Goal: Navigation & Orientation: Find specific page/section

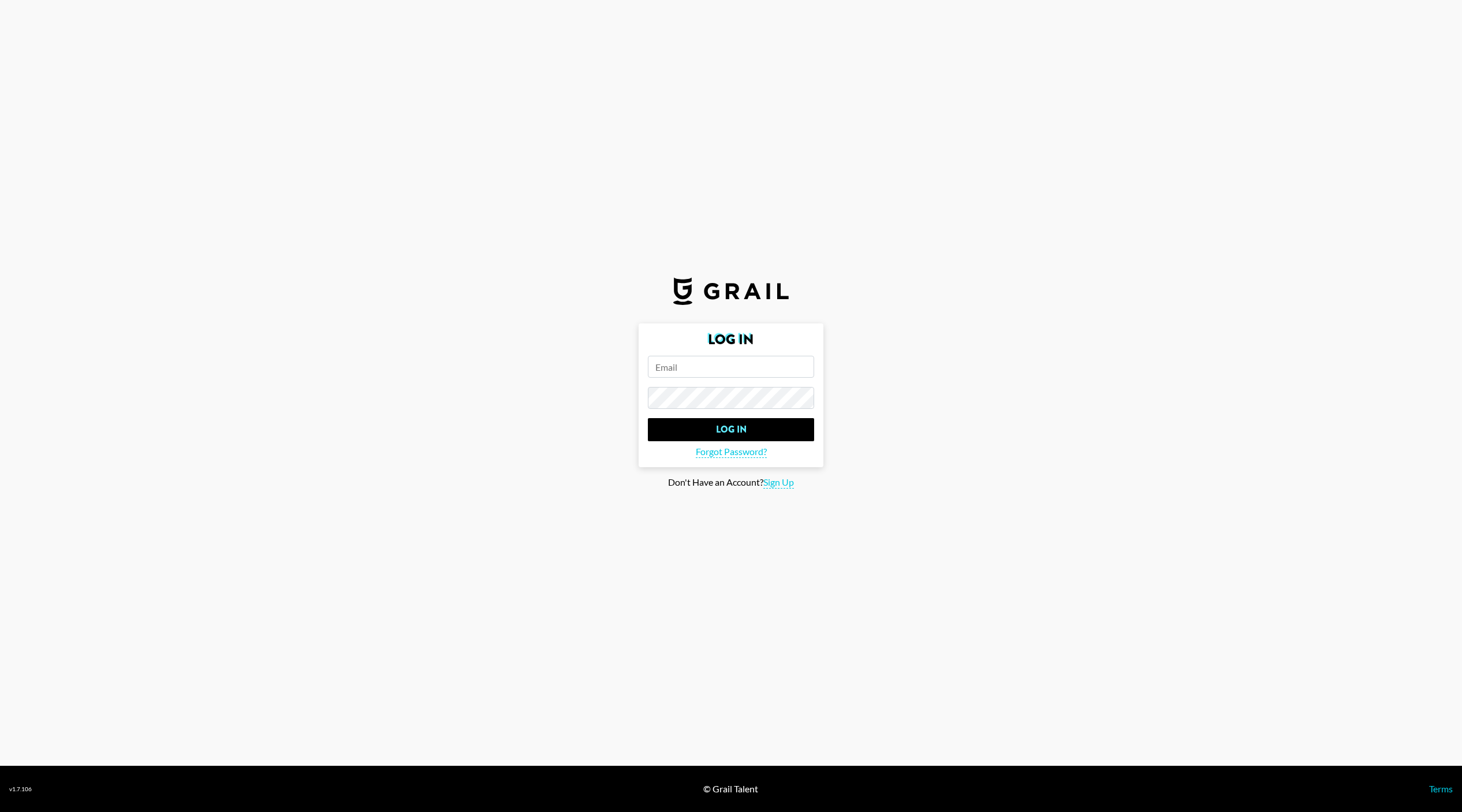
click at [768, 378] on form "Log In Log In Forgot Password?" at bounding box center [731, 395] width 185 height 143
click at [751, 364] on input "email" at bounding box center [731, 366] width 166 height 22
type input "[PERSON_NAME][EMAIL_ADDRESS][DOMAIN_NAME]"
click at [762, 415] on form "Log In [PERSON_NAME][EMAIL_ADDRESS][DOMAIN_NAME] Log In Forgot Password?" at bounding box center [731, 395] width 185 height 143
click at [762, 422] on input "Log In" at bounding box center [731, 429] width 166 height 23
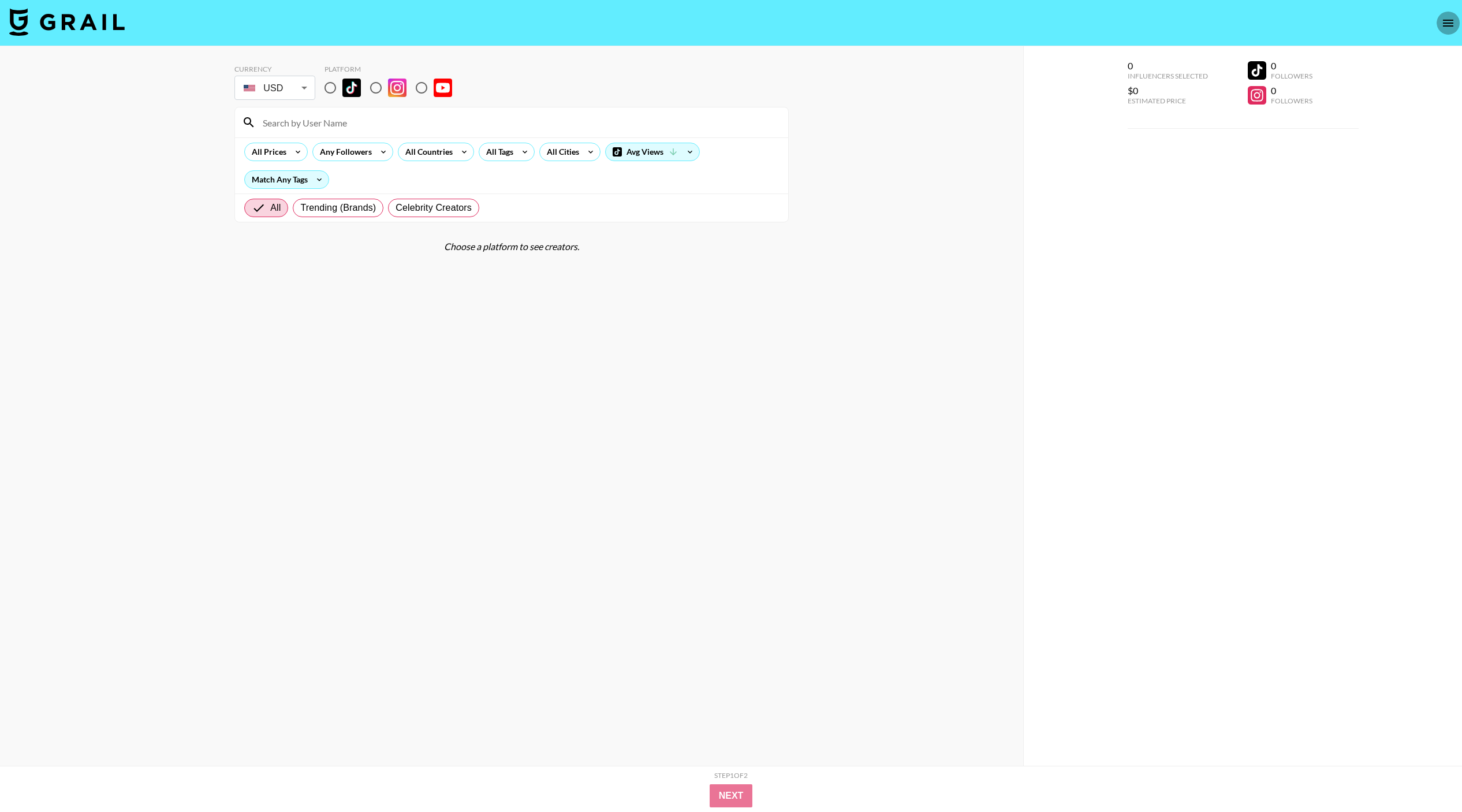
click at [1447, 23] on icon "open drawer" at bounding box center [1447, 23] width 14 height 14
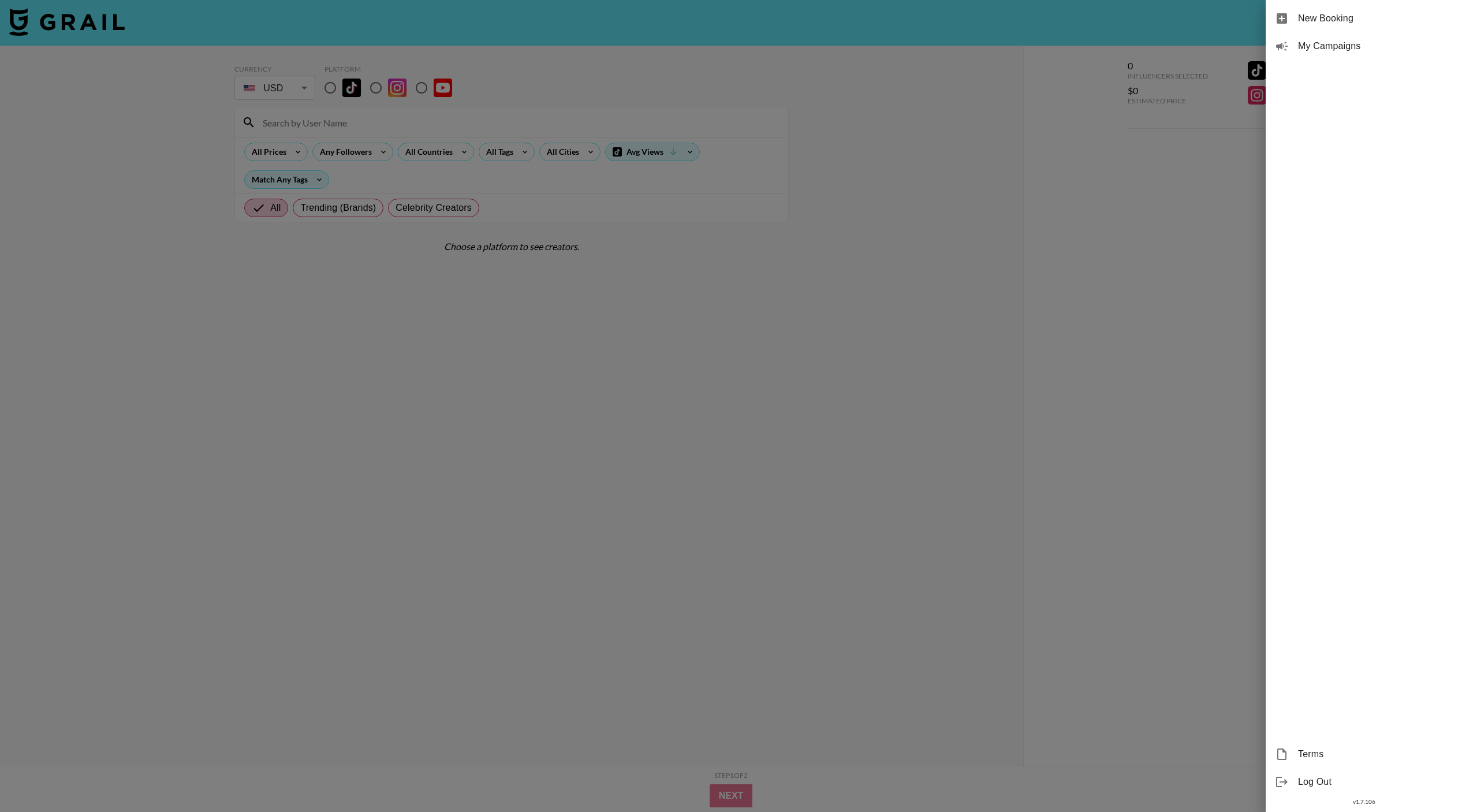
click at [1310, 772] on div "Log Out" at bounding box center [1363, 782] width 196 height 28
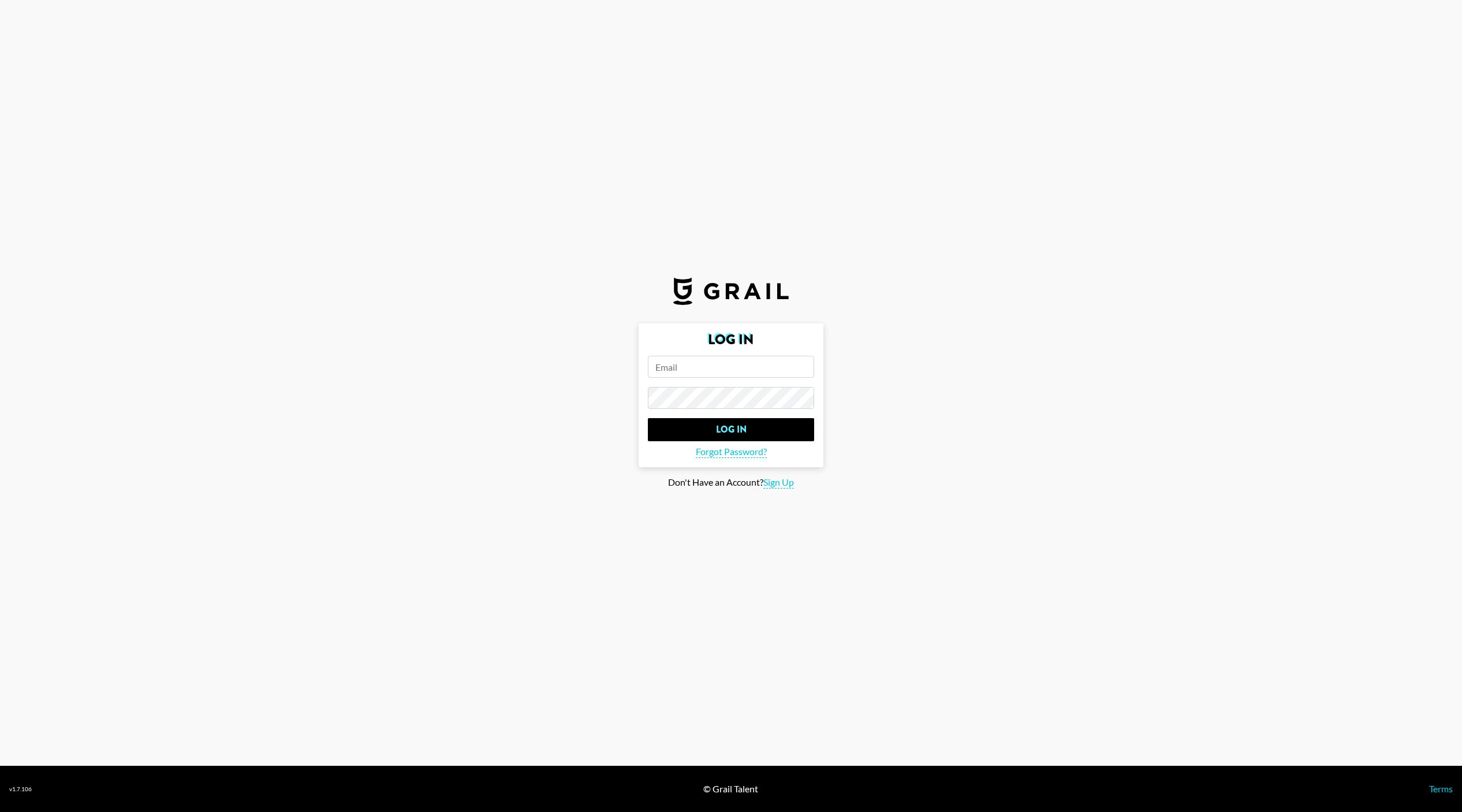
click at [766, 353] on form "Log In Log In Forgot Password?" at bounding box center [731, 395] width 185 height 143
click at [766, 366] on input "email" at bounding box center [731, 366] width 166 height 22
click at [744, 368] on input "[PERSON_NAME][EMAIL_ADDRESS][DOMAIN_NAME]" at bounding box center [731, 366] width 166 height 22
type input "peter.iwuh@grail-talent.com"
click at [761, 430] on input "Log In" at bounding box center [731, 429] width 166 height 23
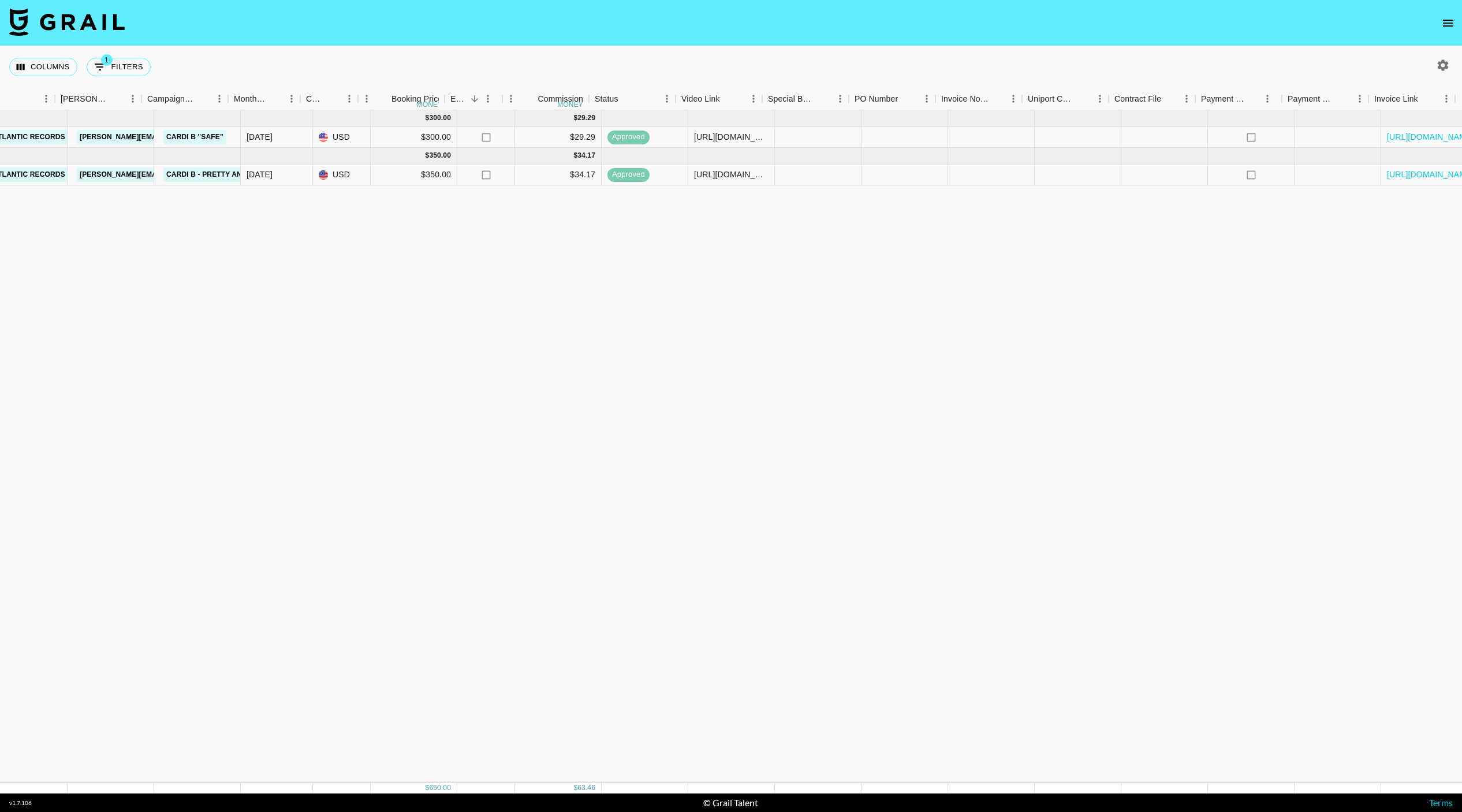
scroll to position [0, 455]
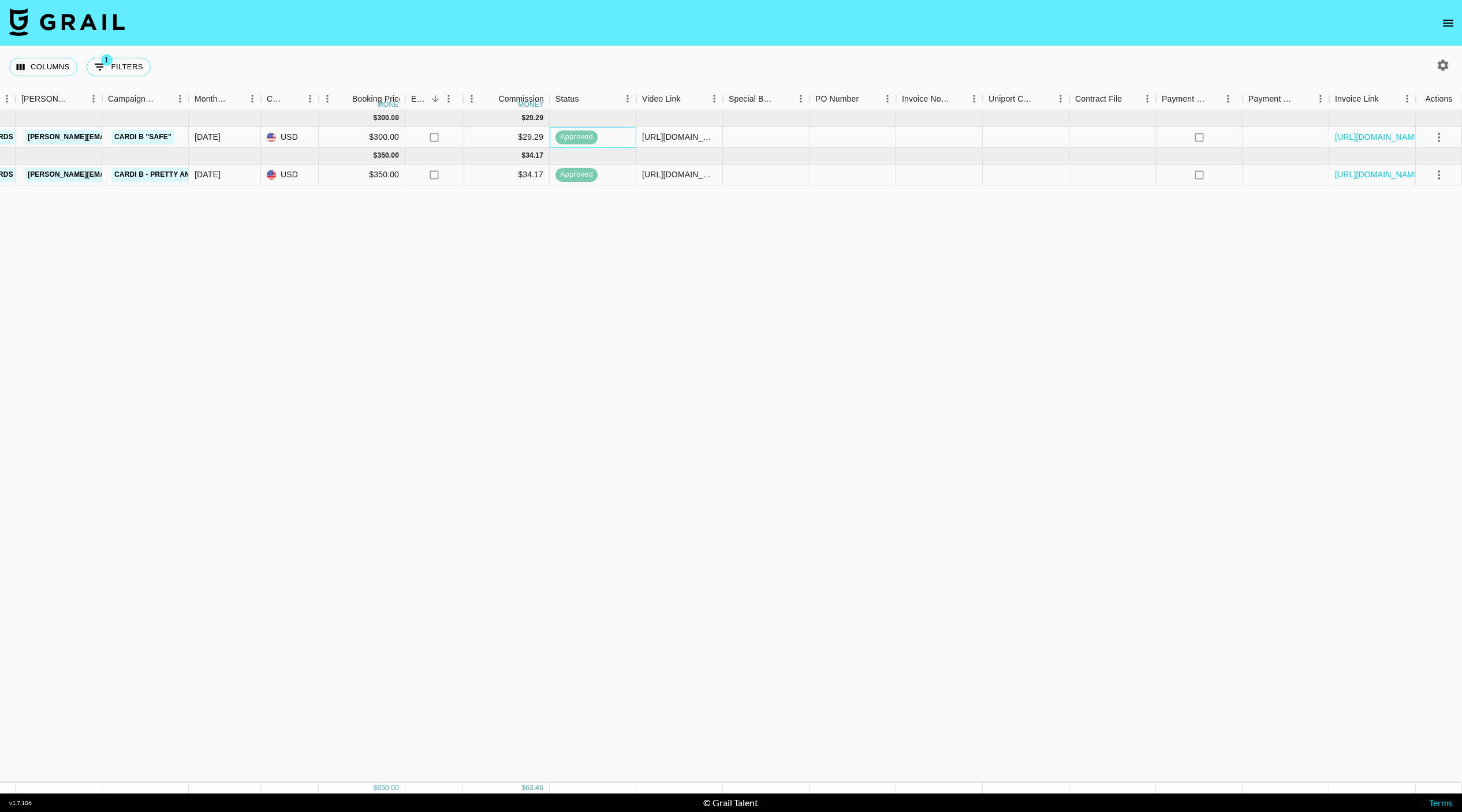
click at [588, 135] on span "approved" at bounding box center [577, 137] width 42 height 11
click at [619, 135] on div "approved" at bounding box center [593, 138] width 86 height 21
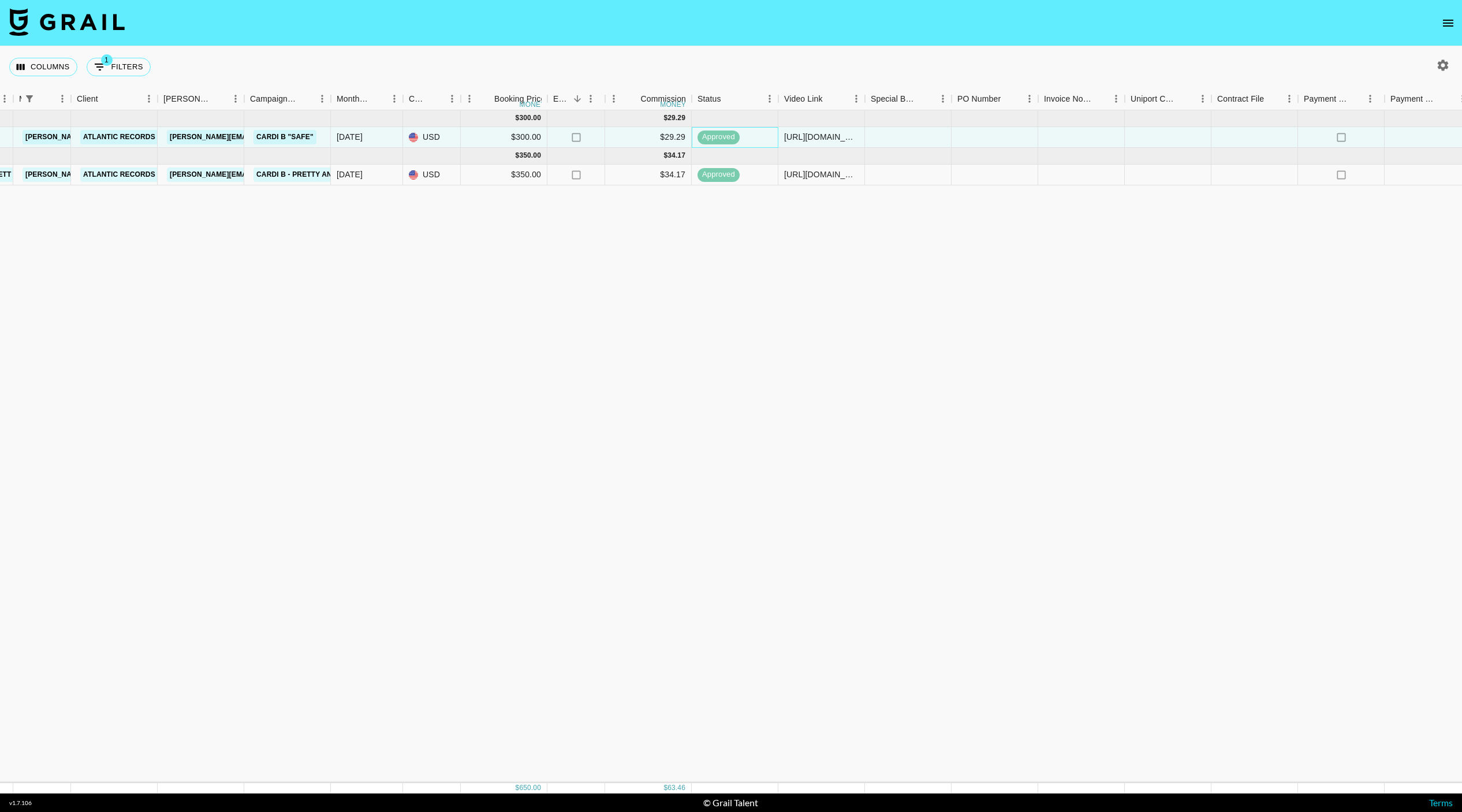
scroll to position [0, 0]
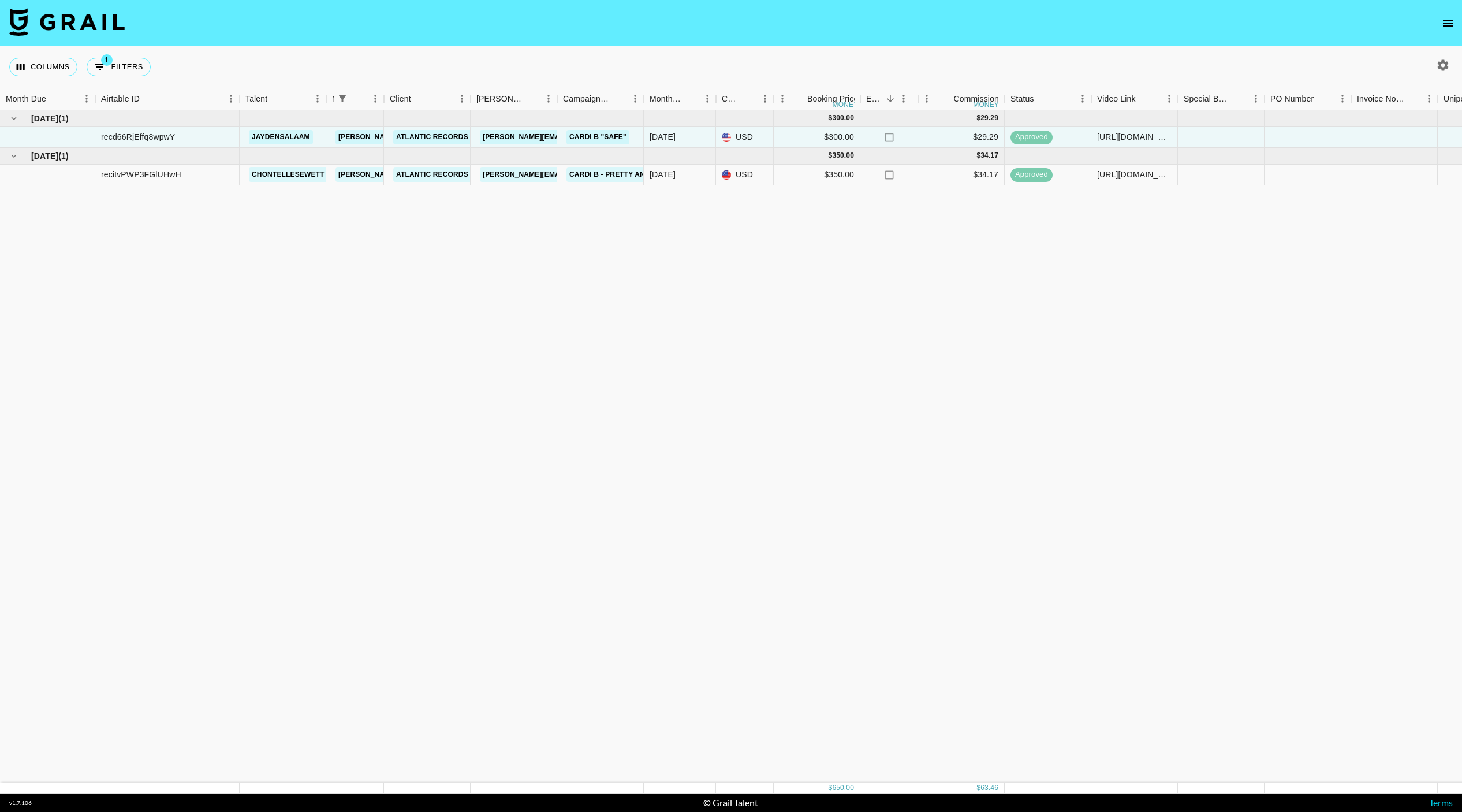
click at [1447, 24] on icon "open drawer" at bounding box center [1447, 23] width 14 height 14
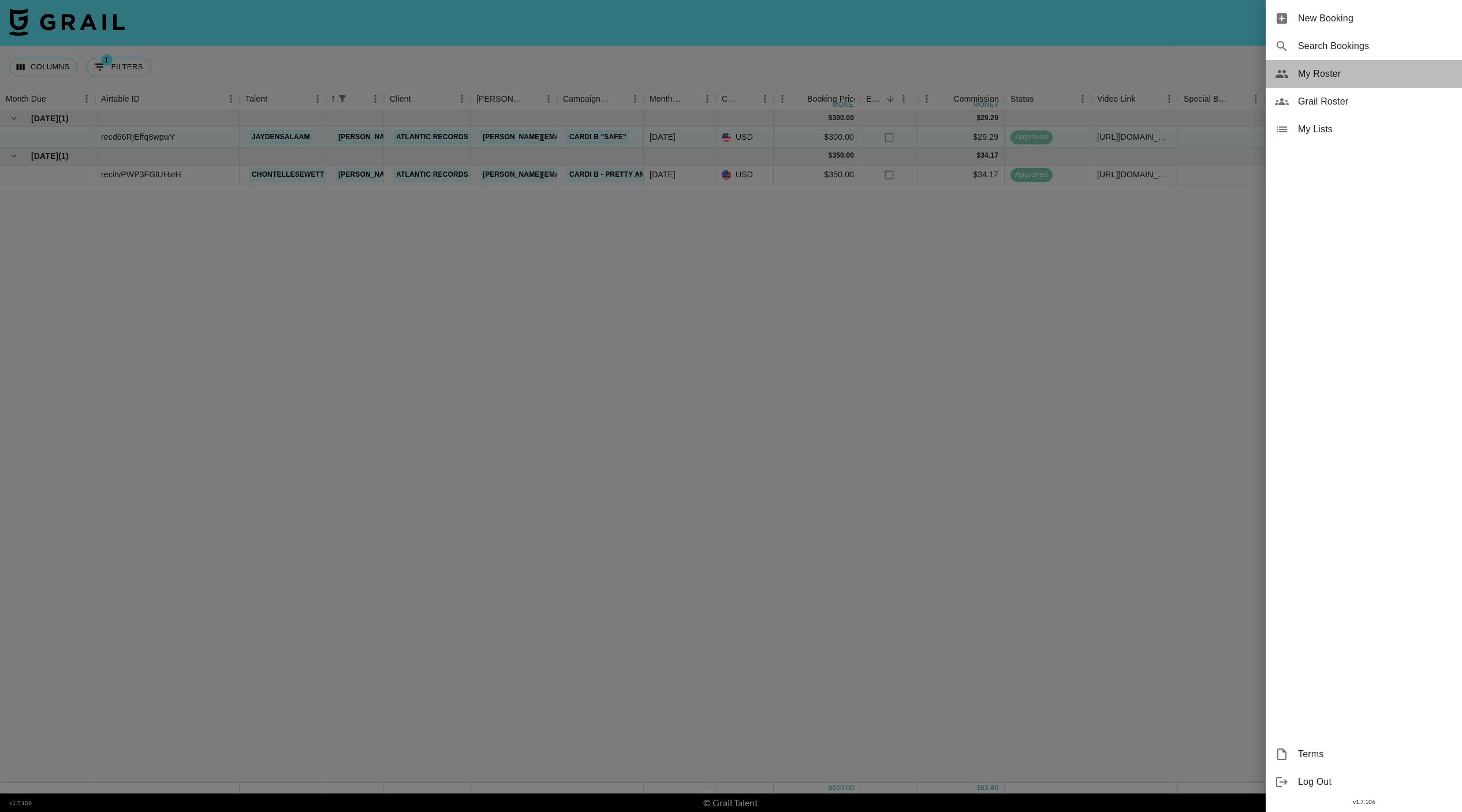
click at [1341, 72] on span "My Roster" at bounding box center [1375, 73] width 155 height 14
